Goal: Task Accomplishment & Management: Use online tool/utility

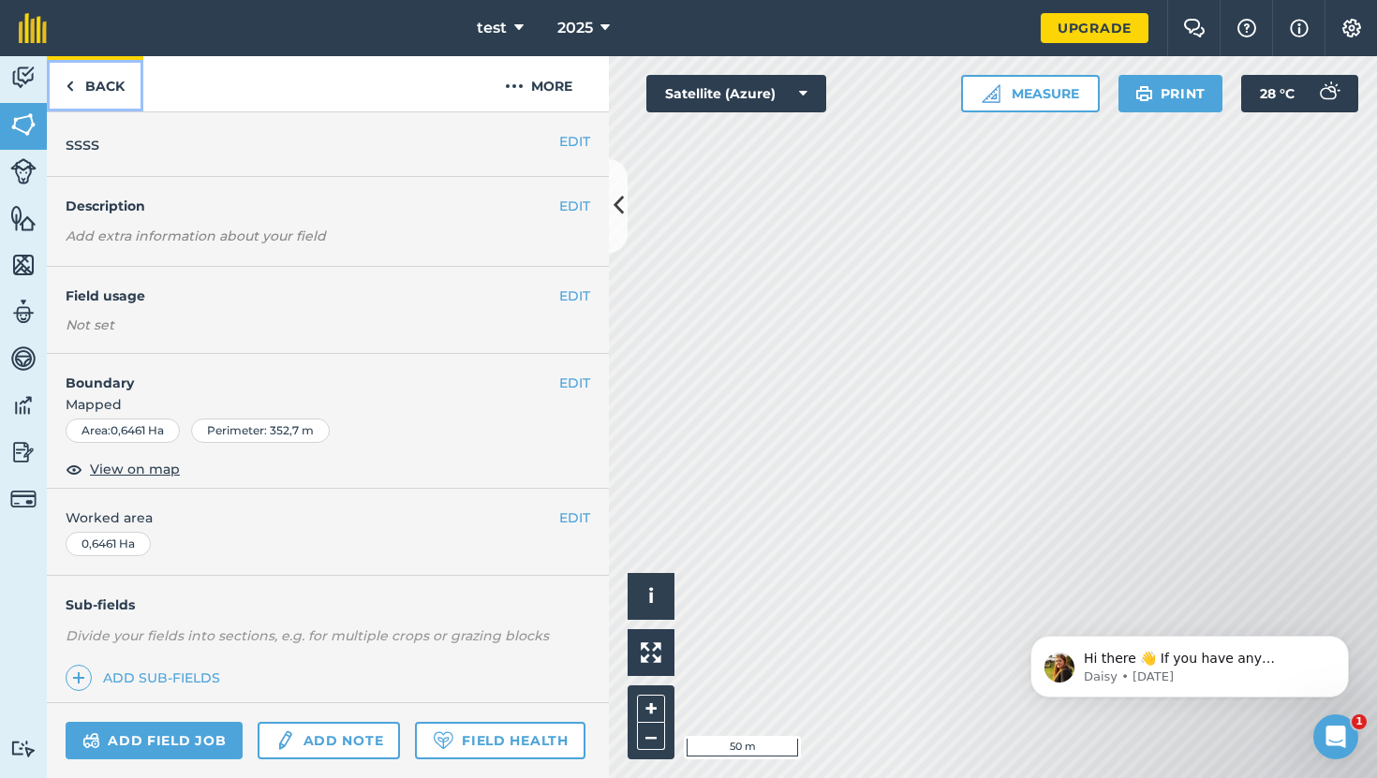
click at [96, 89] on link "Back" at bounding box center [95, 83] width 96 height 55
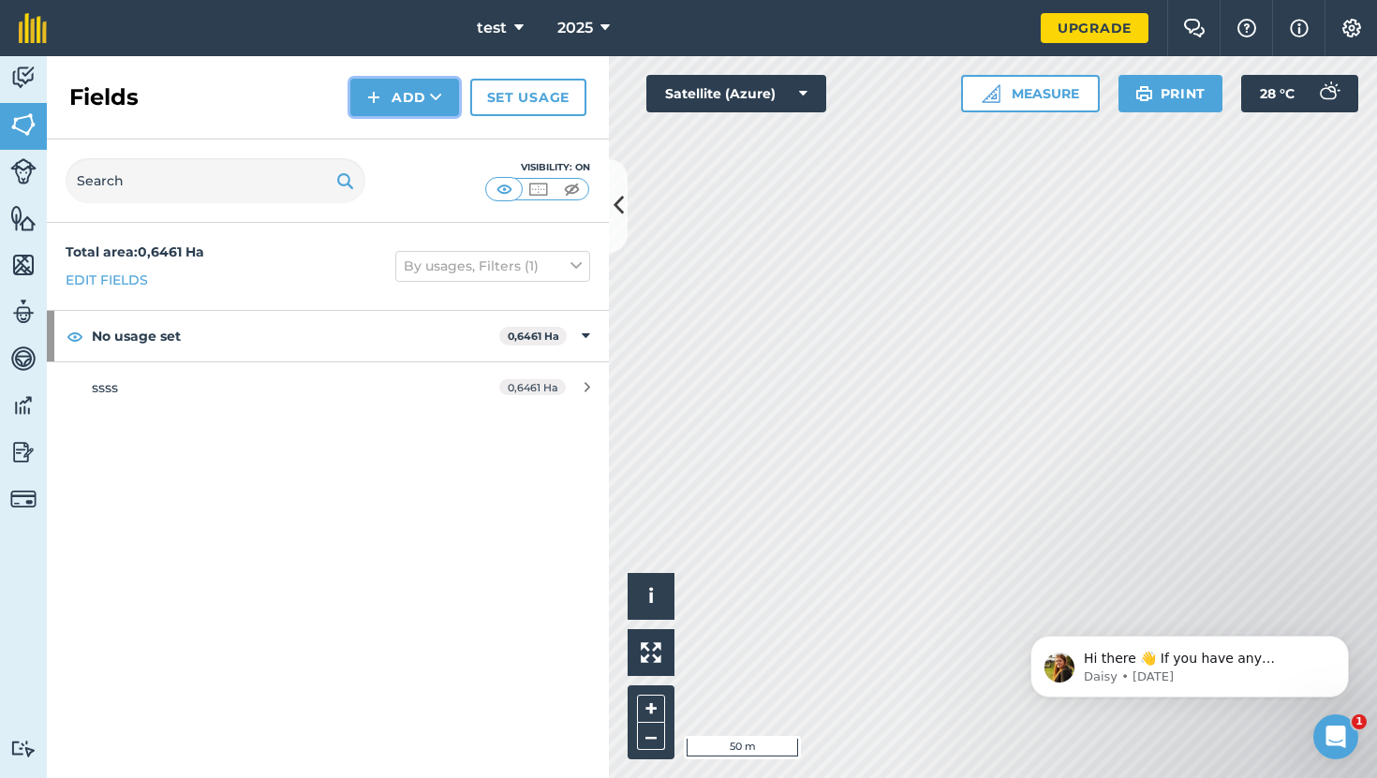
click at [409, 100] on button "Add" at bounding box center [404, 97] width 109 height 37
click at [409, 153] on link "Draw" at bounding box center [404, 139] width 103 height 41
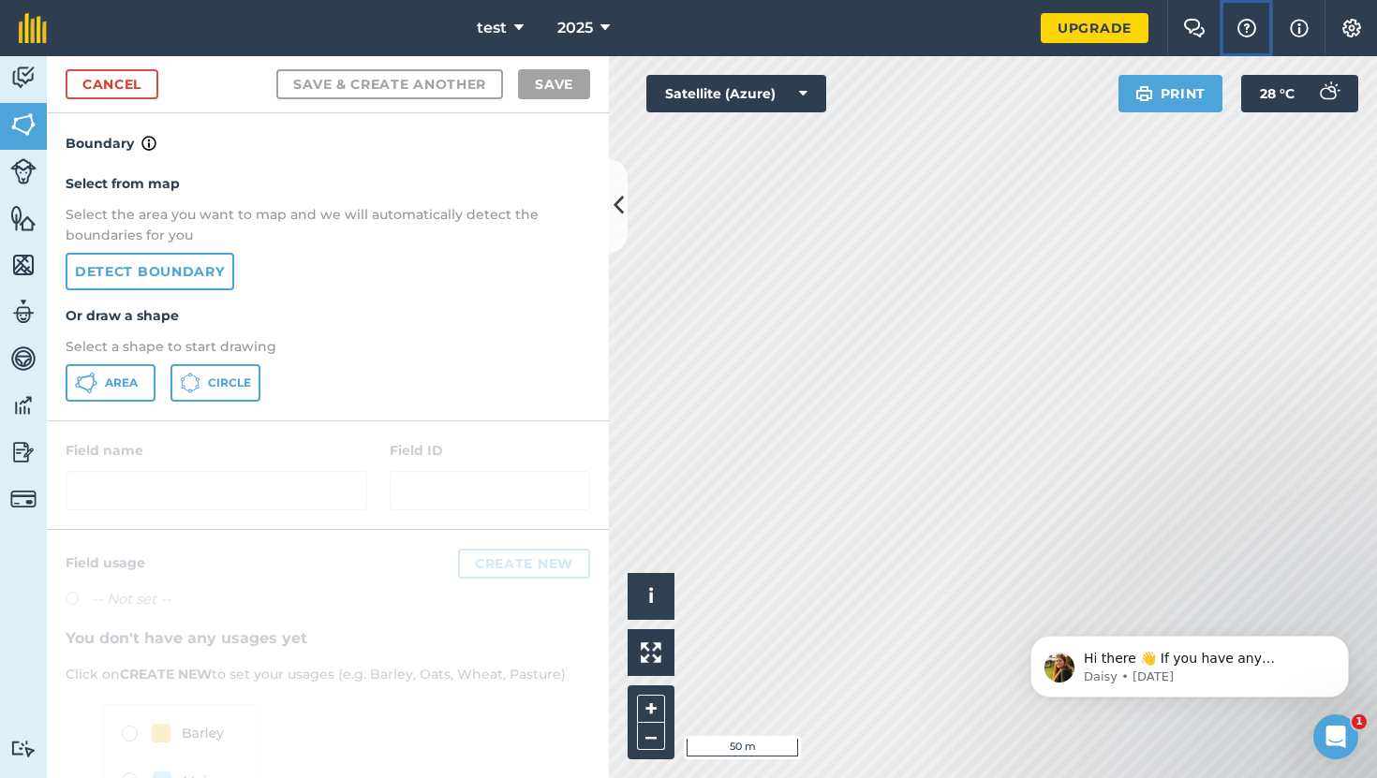
click at [1254, 15] on button "Help" at bounding box center [1245, 28] width 52 height 56
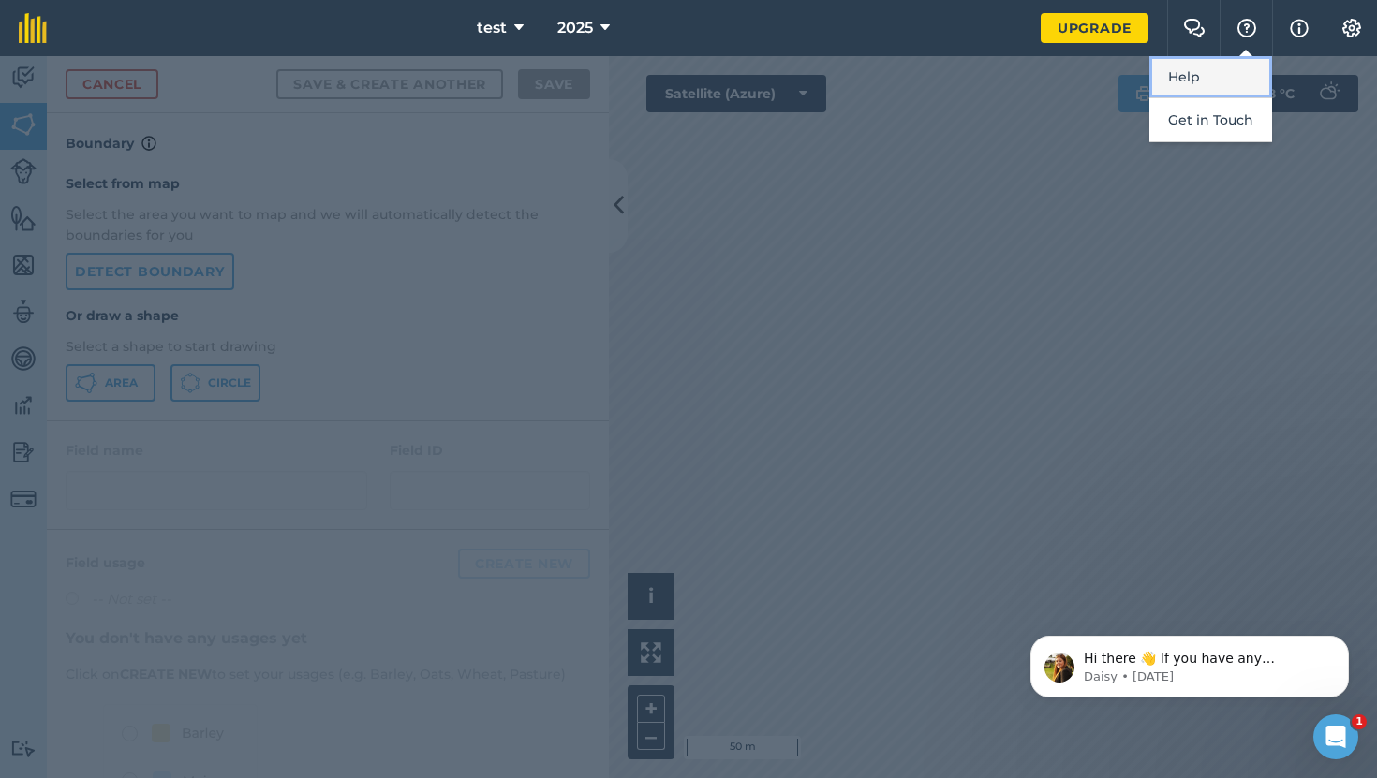
click at [1215, 66] on link "Help" at bounding box center [1210, 77] width 123 height 42
click at [1361, 32] on img at bounding box center [1351, 28] width 22 height 19
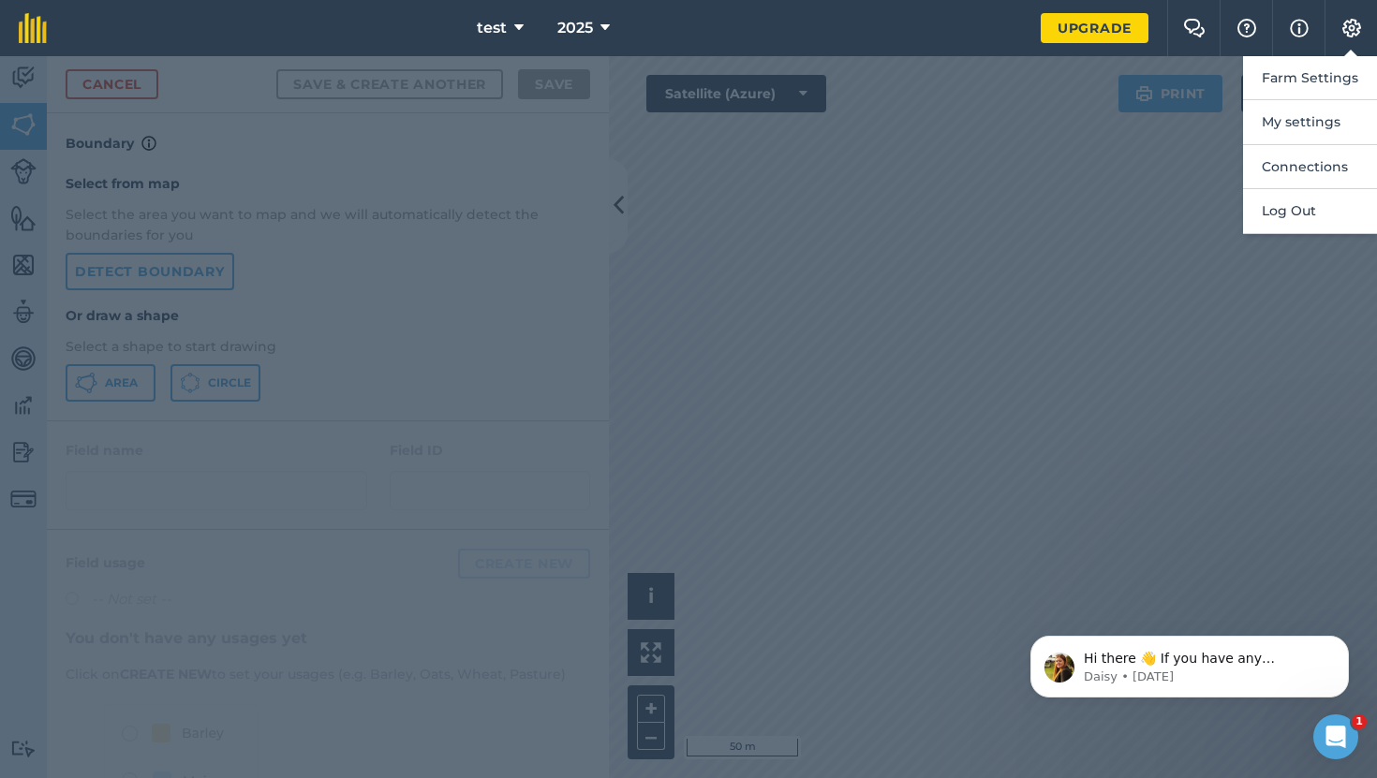
click at [979, 288] on div at bounding box center [688, 417] width 1377 height 722
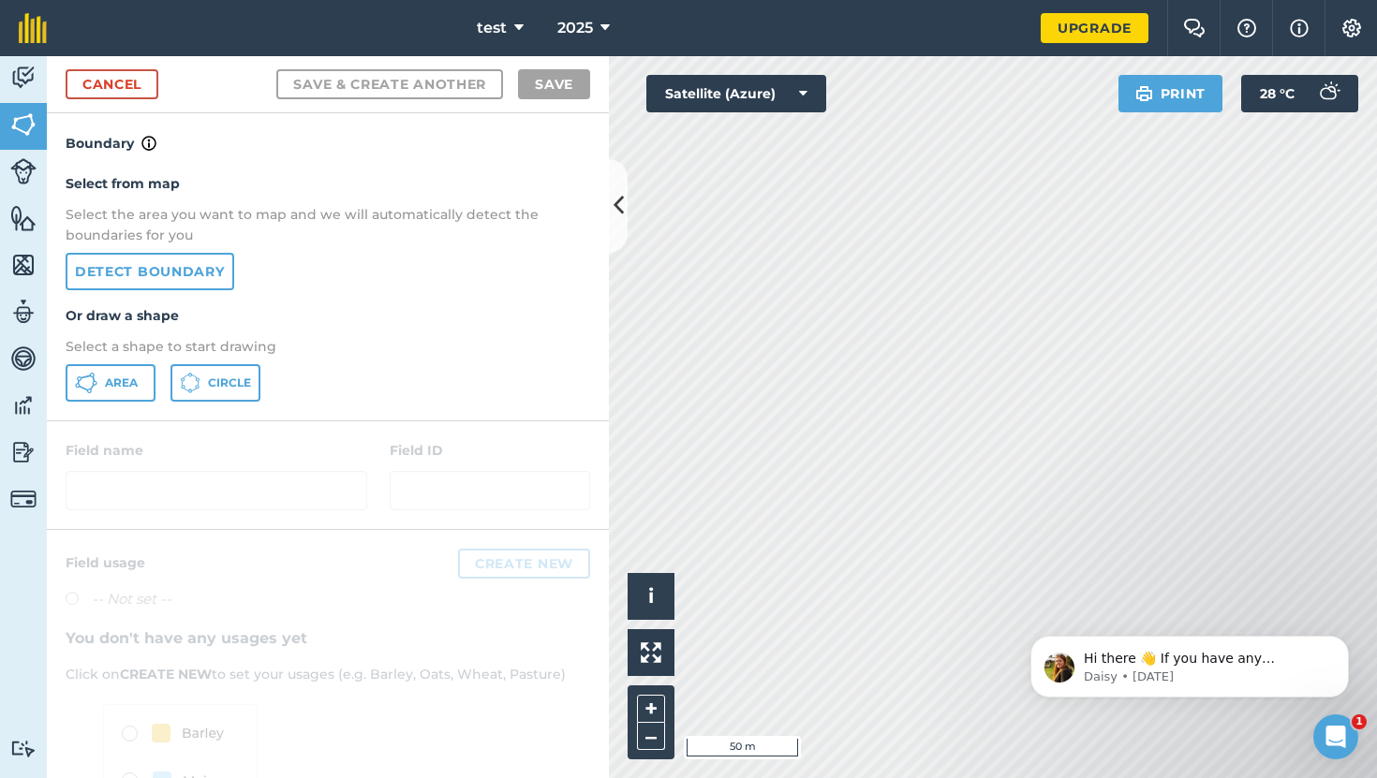
click at [155, 147] on h4 "Boundary" at bounding box center [328, 133] width 562 height 41
click at [153, 145] on img at bounding box center [148, 143] width 15 height 22
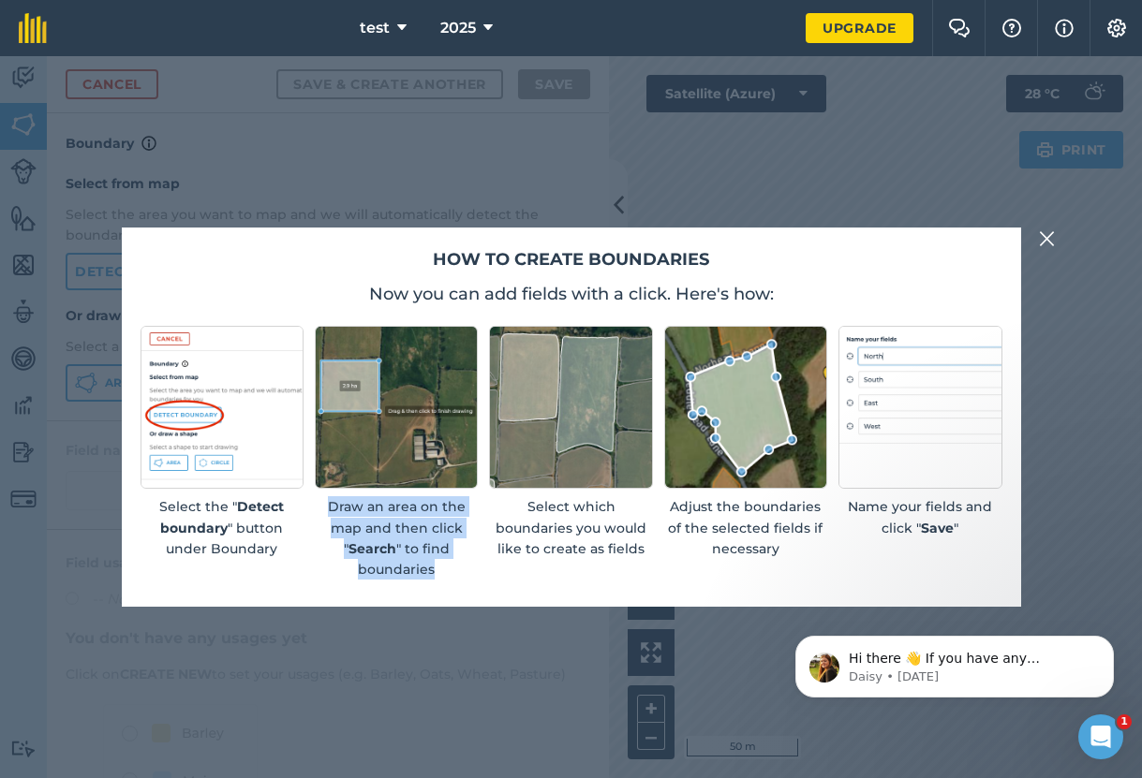
drag, startPoint x: 331, startPoint y: 509, endPoint x: 437, endPoint y: 579, distance: 127.8
click at [437, 579] on p "Draw an area on the map and then click " Search " to find boundaries" at bounding box center [396, 538] width 163 height 84
copy p "Draw an area on the map and then click " Search " to find boundaries"
